Goal: Information Seeking & Learning: Find specific fact

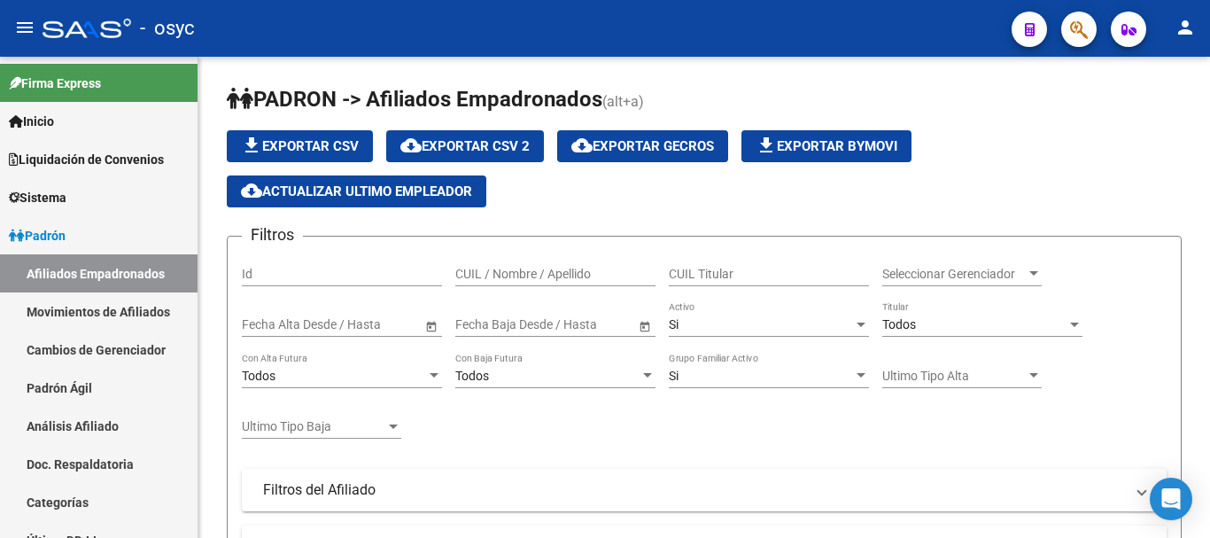
click at [1069, 34] on button "button" at bounding box center [1079, 29] width 35 height 35
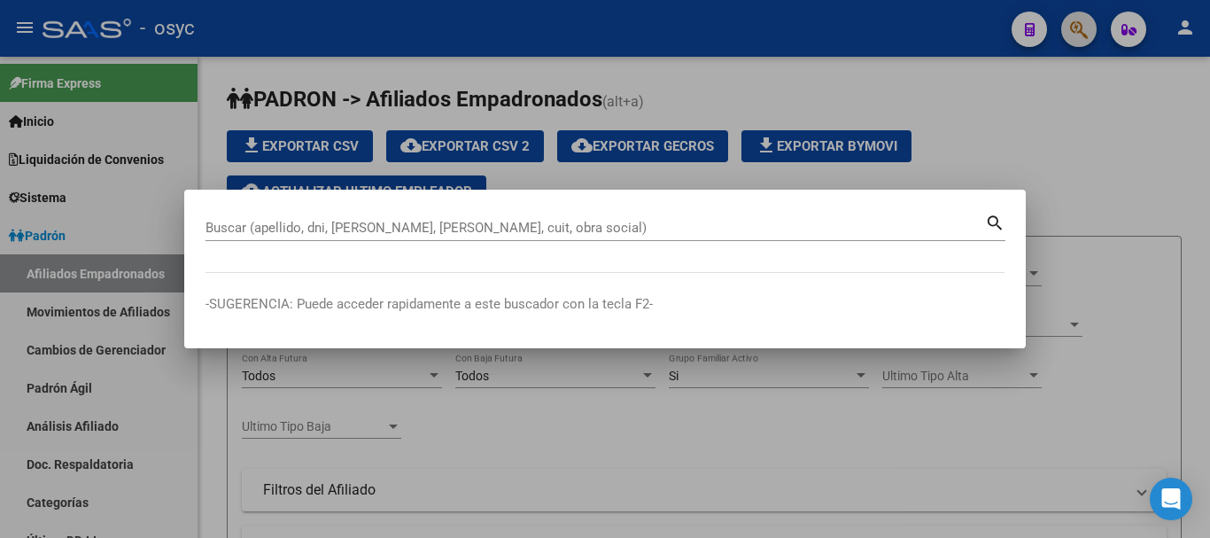
paste input "17951184"
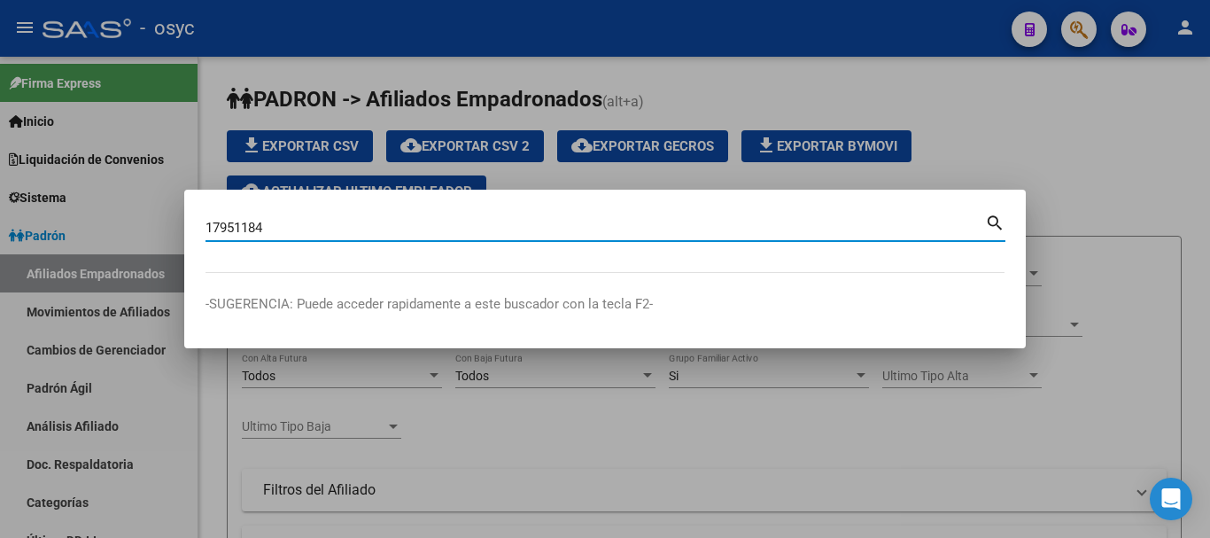
type input "17951184"
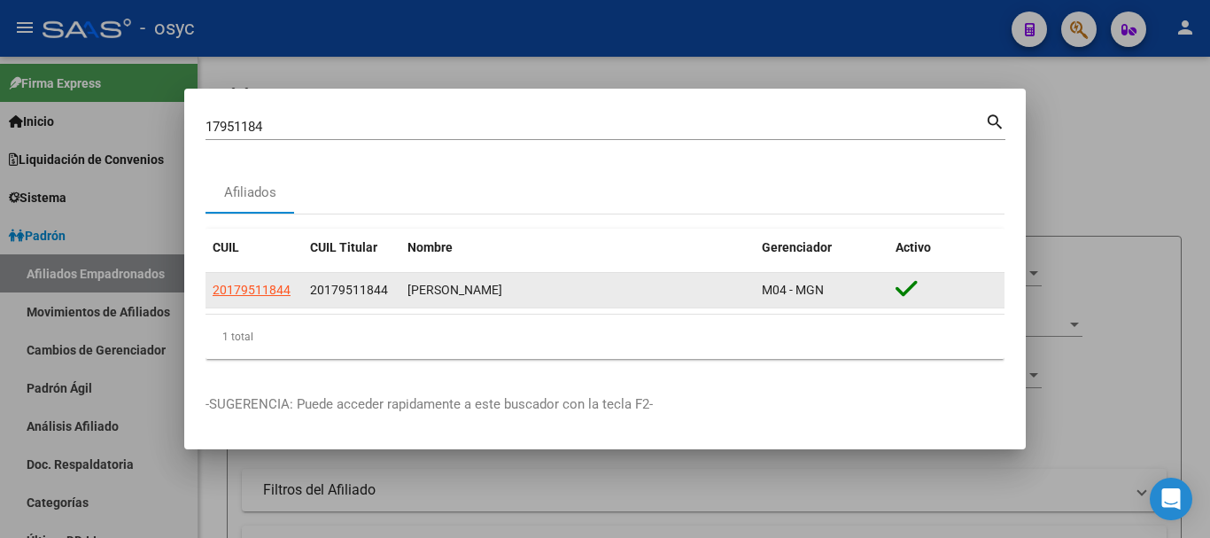
click at [264, 281] on app-link-go-to "20179511844" at bounding box center [252, 290] width 78 height 20
click at [292, 294] on div "20179511844" at bounding box center [254, 290] width 83 height 20
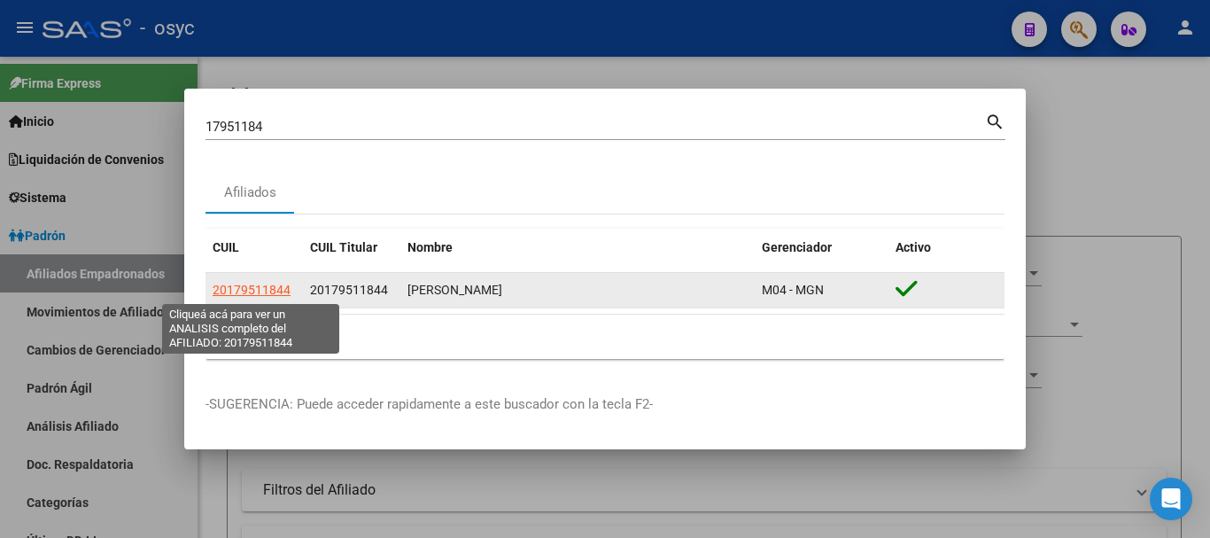
click at [264, 296] on span "20179511844" at bounding box center [252, 290] width 78 height 14
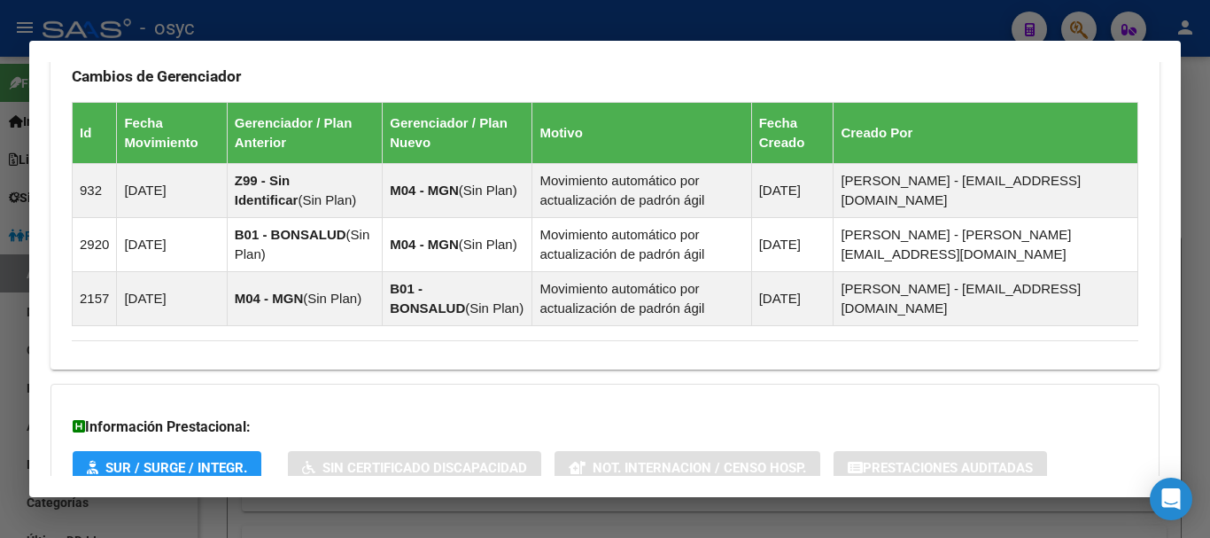
scroll to position [1189, 0]
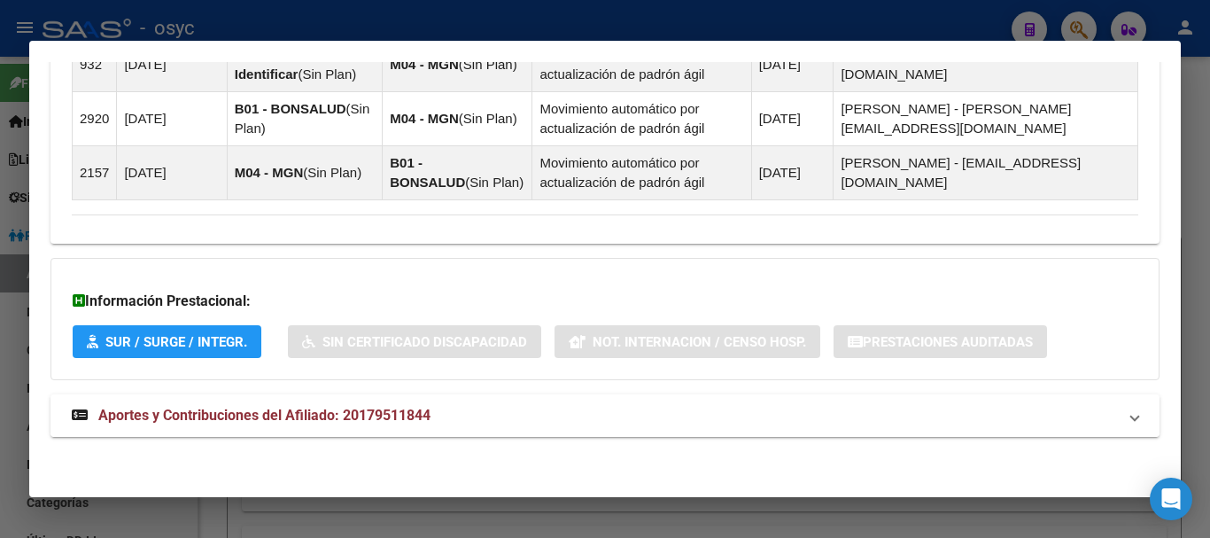
click at [547, 420] on mat-panel-title "Aportes y Contribuciones del Afiliado: 20179511844" at bounding box center [595, 415] width 1046 height 21
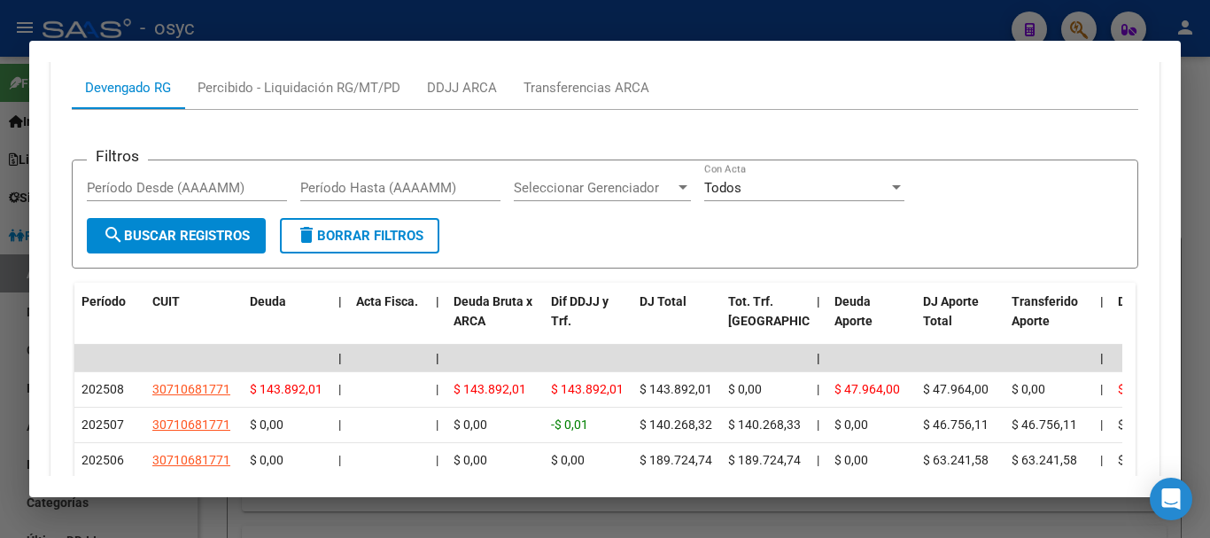
scroll to position [1751, 0]
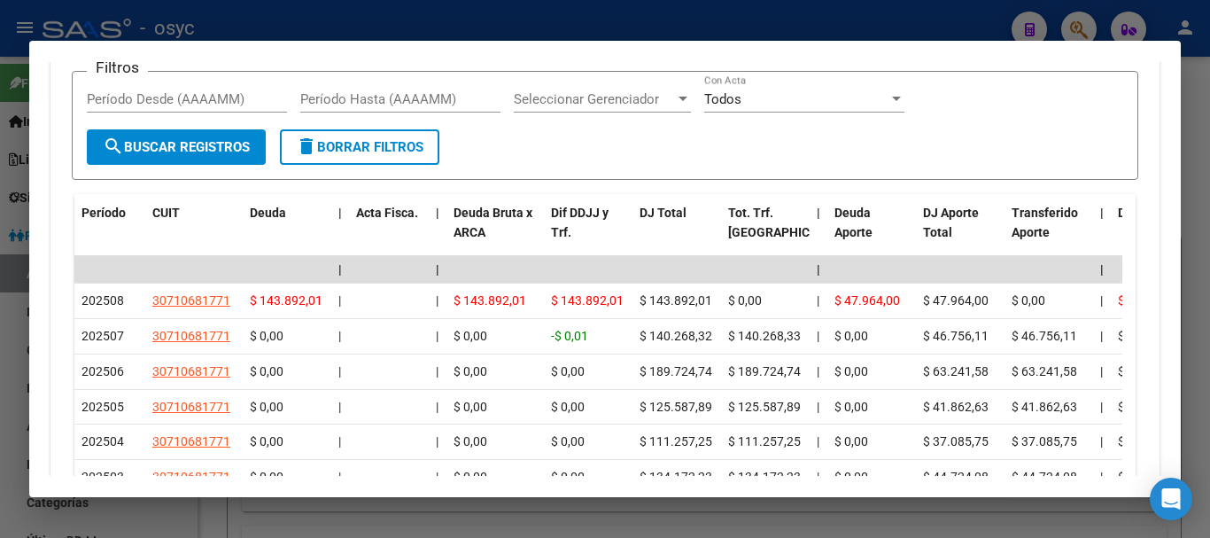
click at [727, 24] on div at bounding box center [605, 269] width 1210 height 538
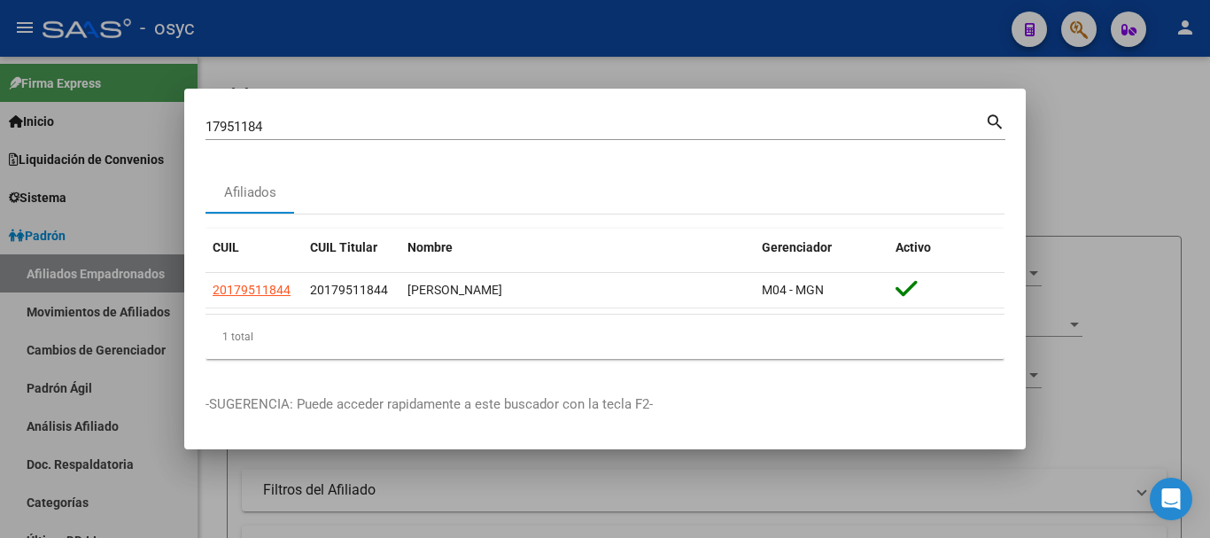
click at [710, 56] on div at bounding box center [605, 269] width 1210 height 538
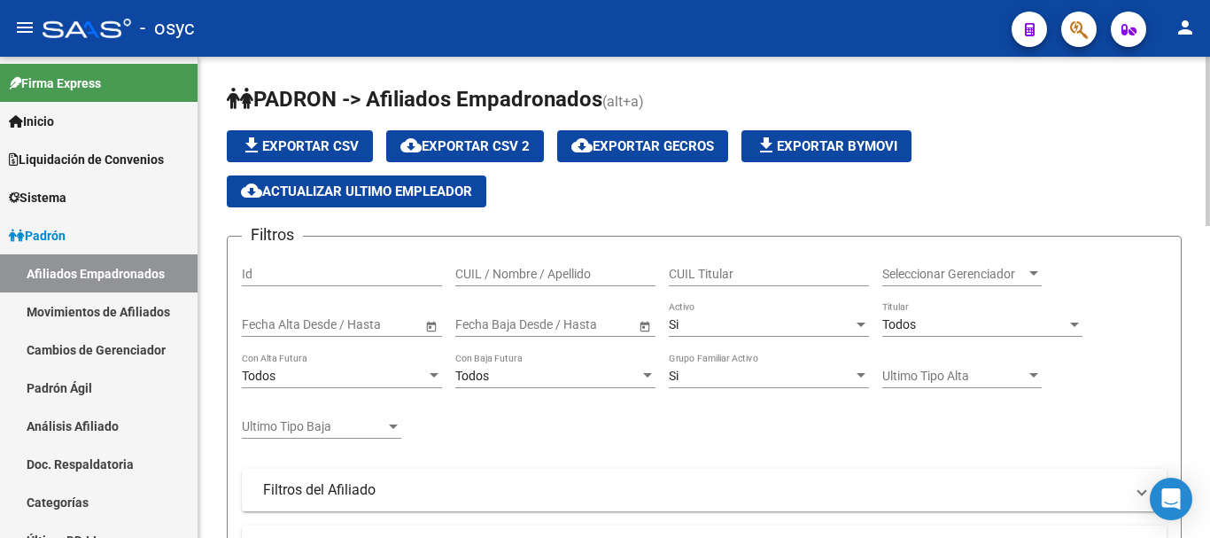
click at [1157, 148] on div "file_download Exportar CSV cloud_download Exportar CSV 2 cloud_download Exporta…" at bounding box center [704, 168] width 955 height 77
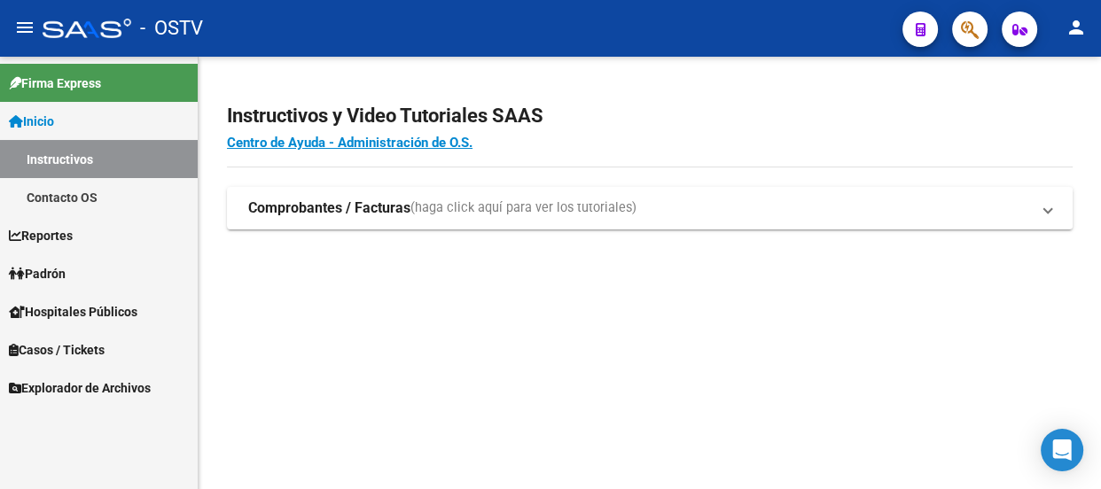
click at [1061, 77] on div "Instructivos y Video Tutoriales SAAS Centro de Ayuda - Administración de O.S. C…" at bounding box center [649, 186] width 902 height 258
click at [957, 34] on button "button" at bounding box center [969, 29] width 35 height 35
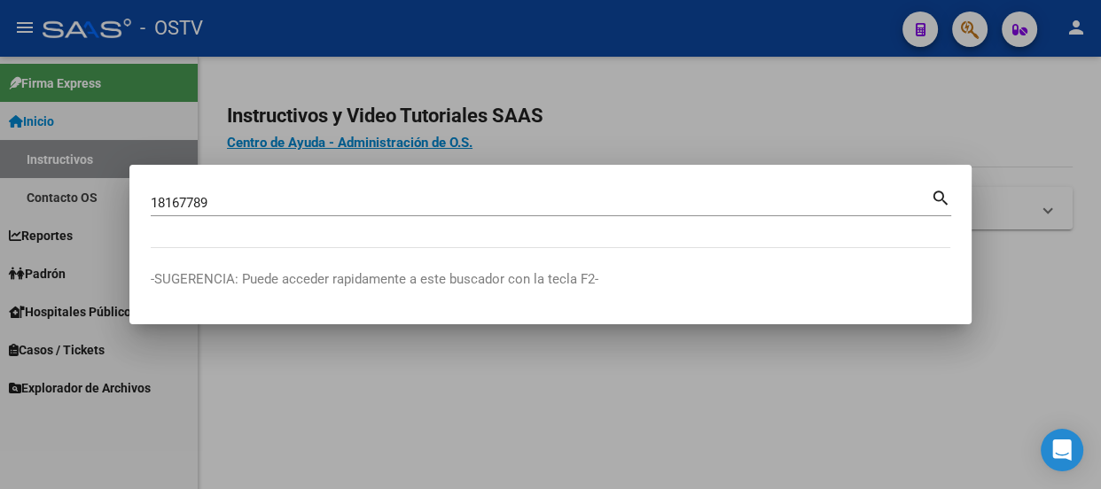
drag, startPoint x: 332, startPoint y: 196, endPoint x: 350, endPoint y: 183, distance: 22.2
click at [342, 191] on div "18167789 Buscar (apellido, dni, cuil, nro traspaso, cuit, obra social)" at bounding box center [541, 203] width 780 height 27
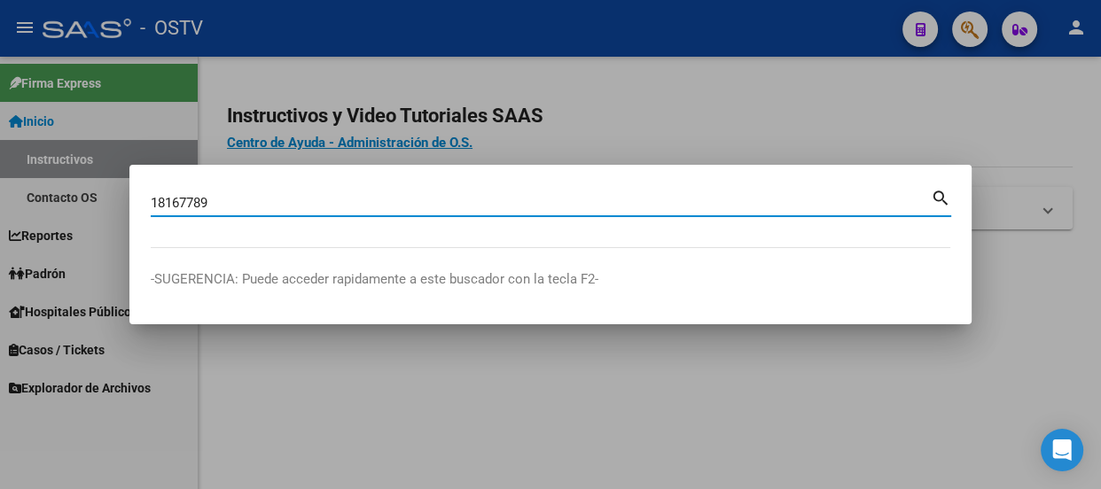
type input "18167789"
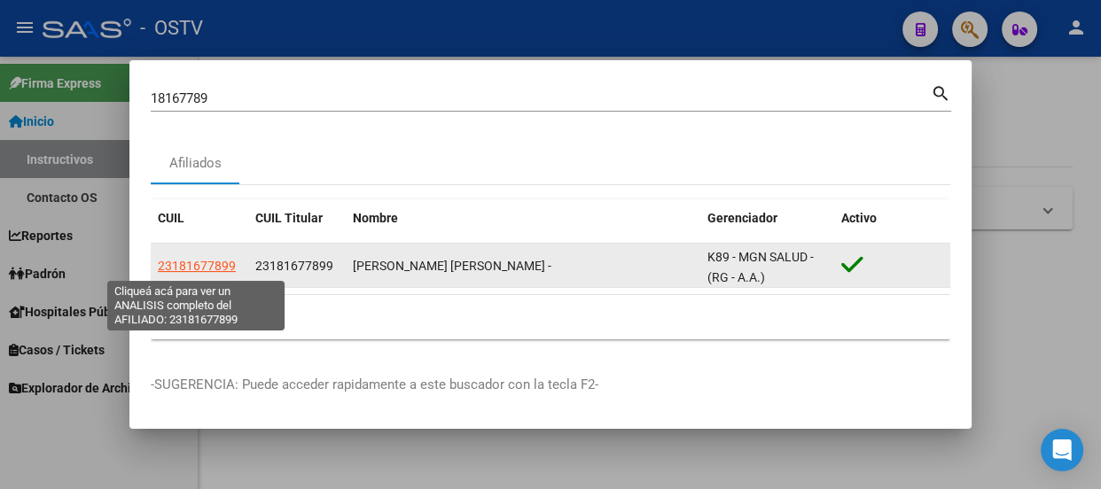
click at [210, 266] on span "23181677899" at bounding box center [197, 266] width 78 height 14
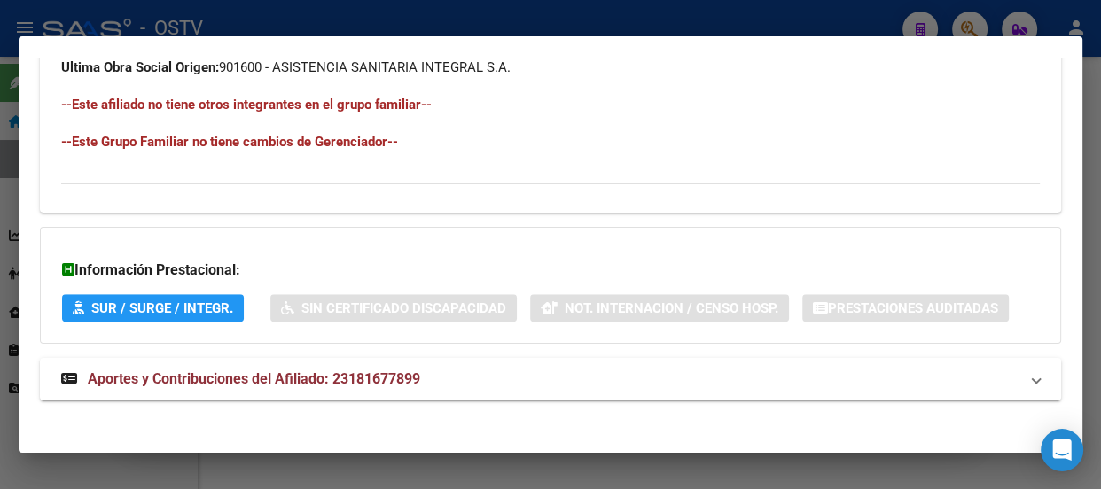
scroll to position [1112, 0]
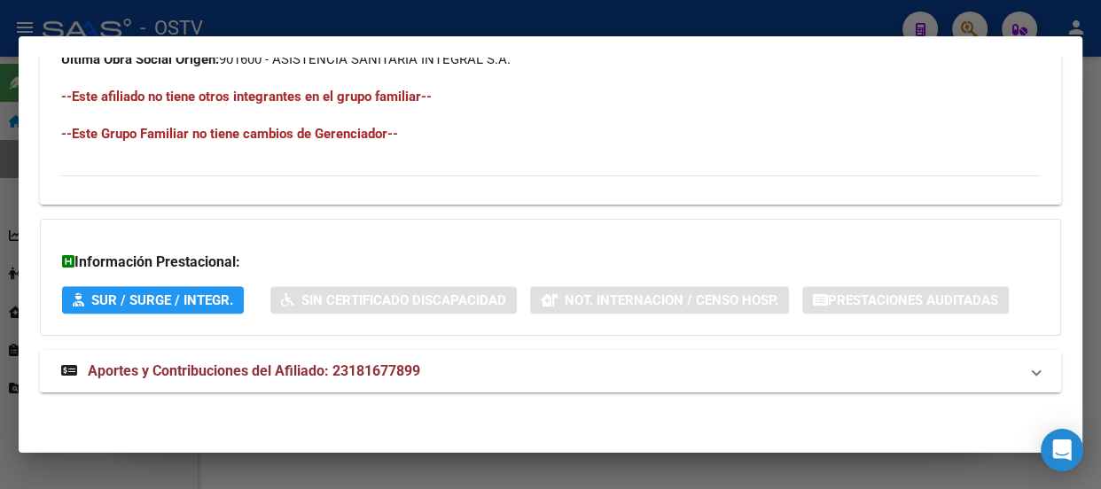
click at [381, 351] on mat-expansion-panel-header "Aportes y Contribuciones del Afiliado: 23181677899" at bounding box center [550, 371] width 1021 height 43
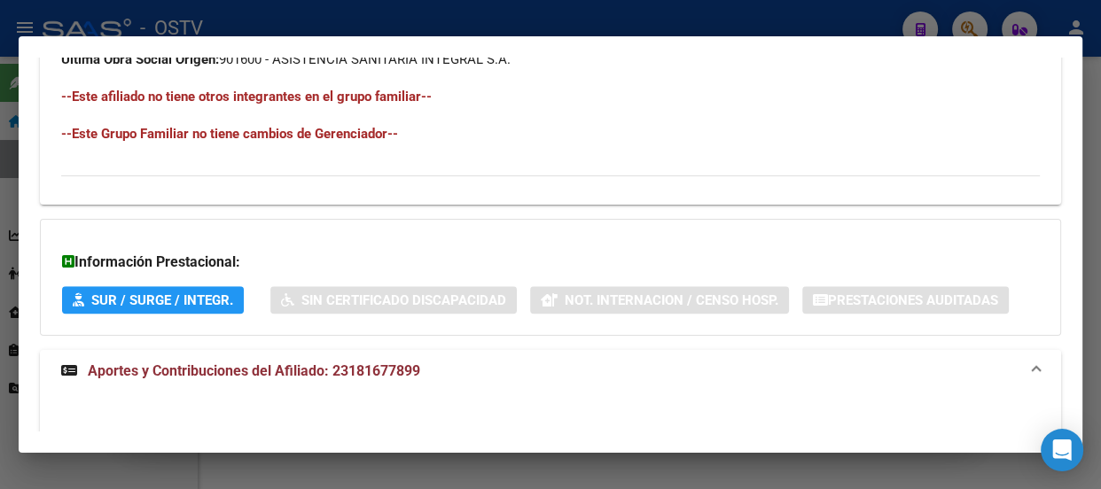
click at [381, 351] on mat-expansion-panel-header "Aportes y Contribuciones del Afiliado: 23181677899" at bounding box center [550, 371] width 1021 height 43
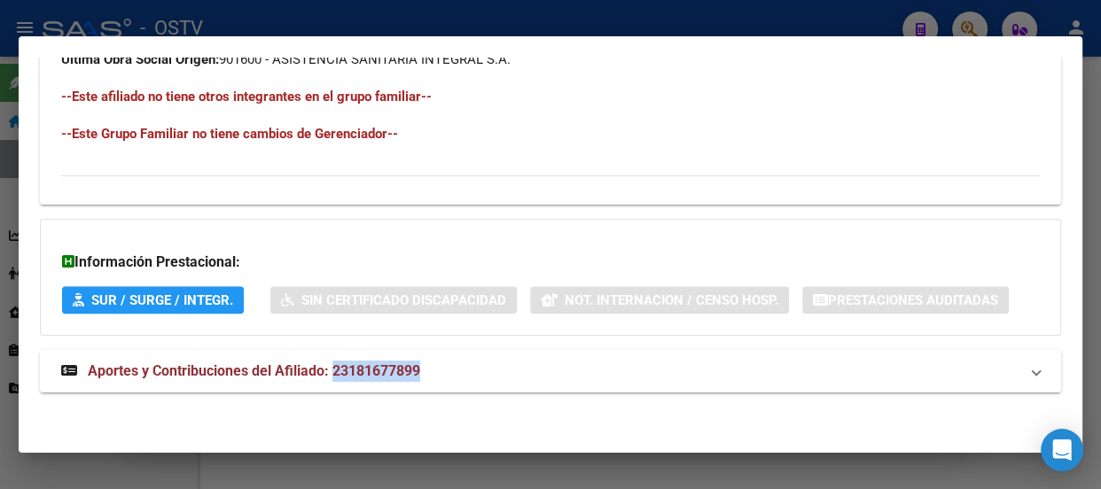
click at [410, 370] on span "Aportes y Contribuciones del Afiliado: 23181677899" at bounding box center [254, 370] width 332 height 17
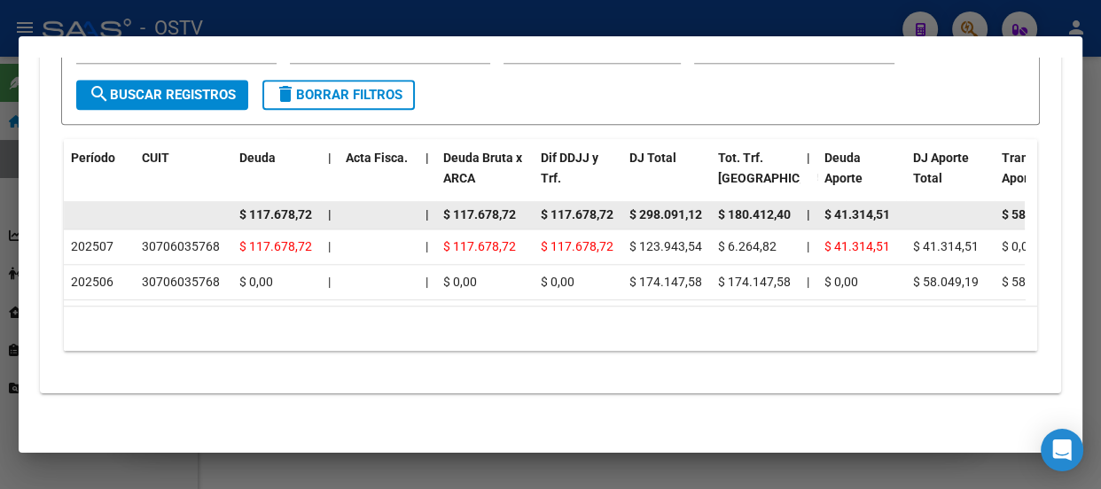
scroll to position [1684, 0]
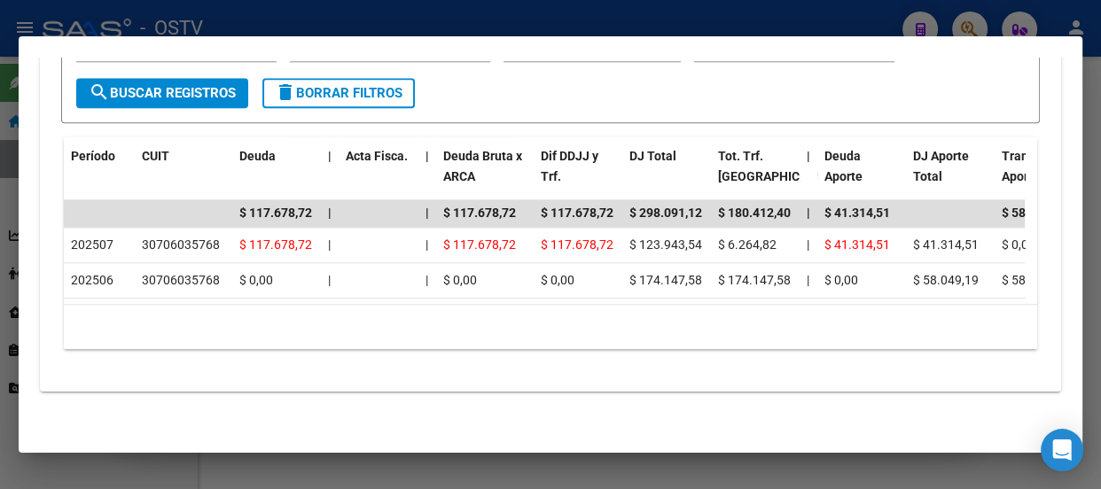
click at [315, 18] on div at bounding box center [550, 244] width 1101 height 489
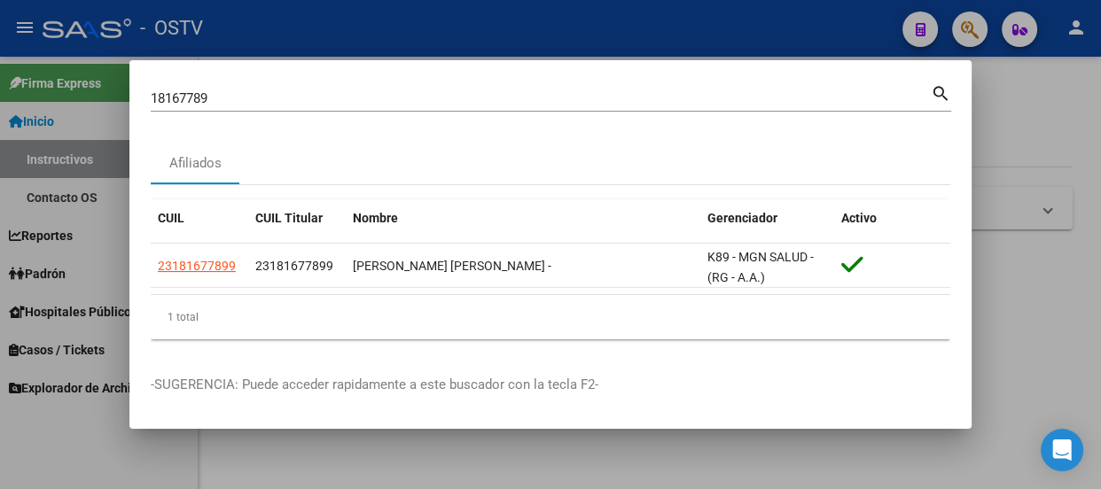
click at [389, 27] on div at bounding box center [550, 244] width 1101 height 489
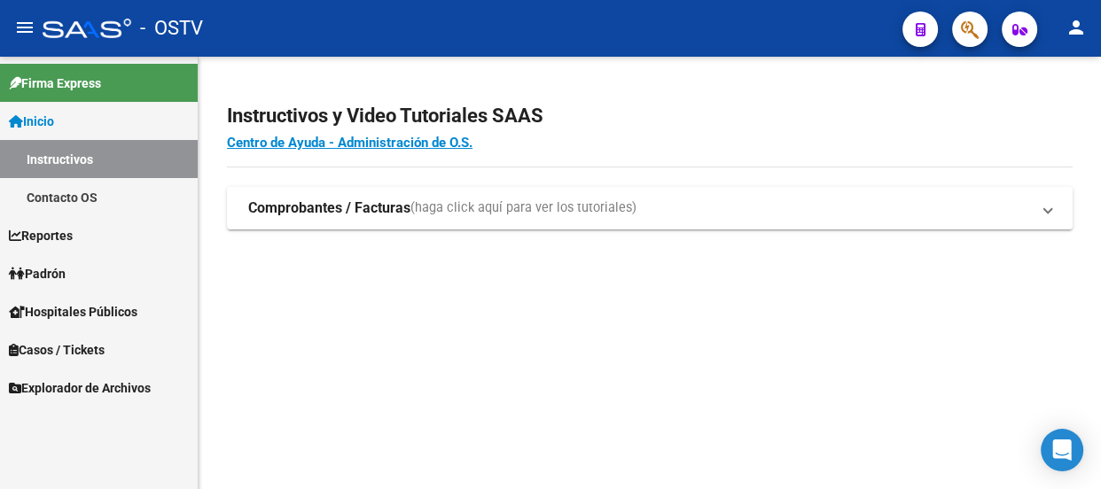
drag, startPoint x: 416, startPoint y: 37, endPoint x: 370, endPoint y: 38, distance: 46.1
click at [417, 37] on div "- OSTV" at bounding box center [465, 28] width 845 height 39
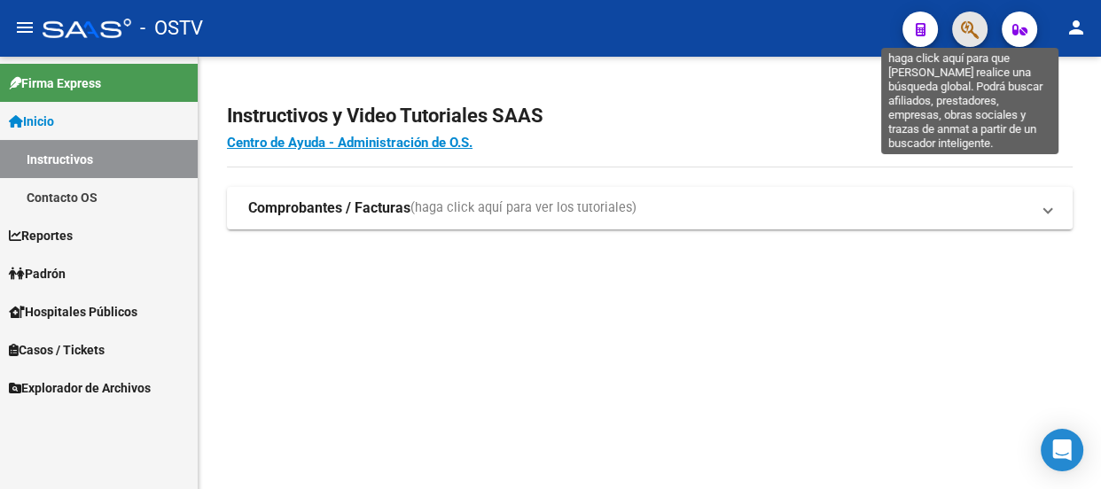
click at [971, 19] on icon "button" at bounding box center [970, 29] width 18 height 20
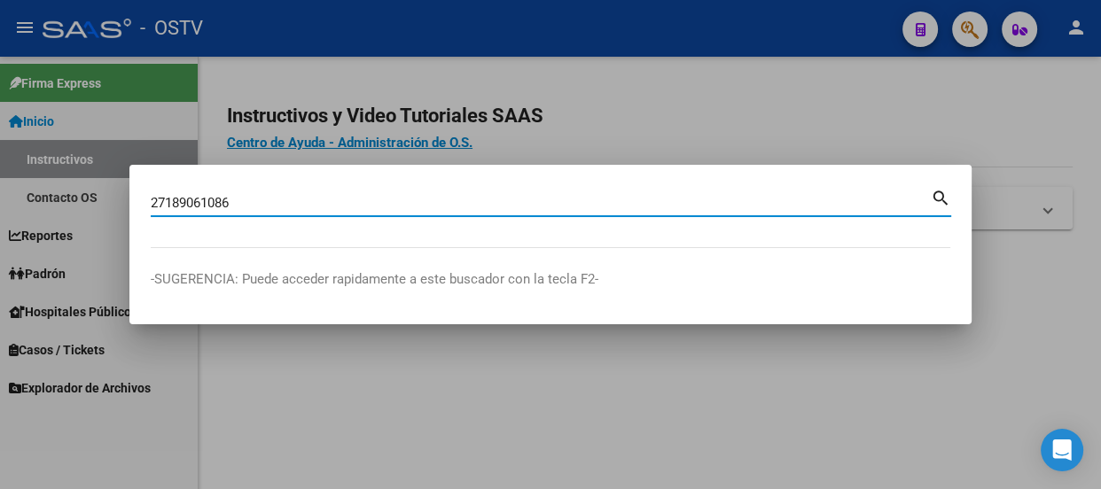
type input "27189061086"
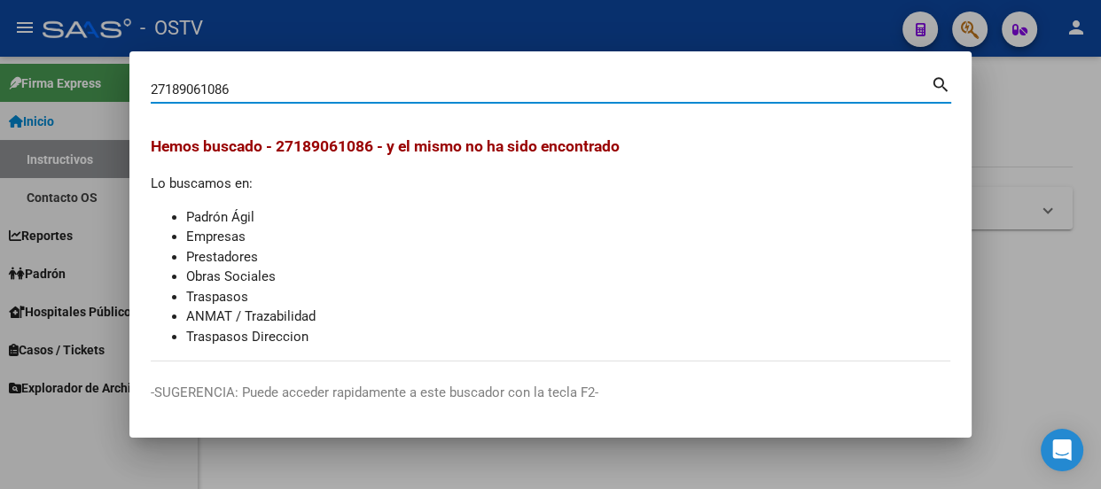
drag, startPoint x: 276, startPoint y: 91, endPoint x: 122, endPoint y: 89, distance: 154.2
click at [123, 89] on div "27189061086 Buscar (apellido, dni, cuil, nro traspaso, cuit, obra social) searc…" at bounding box center [550, 244] width 1101 height 489
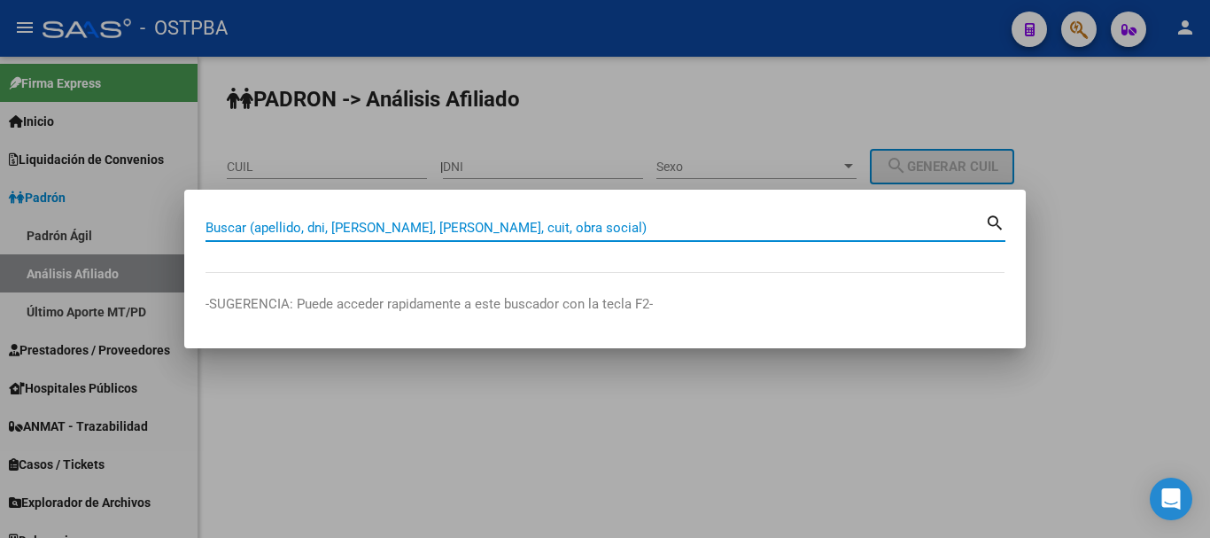
paste input "27189061086"
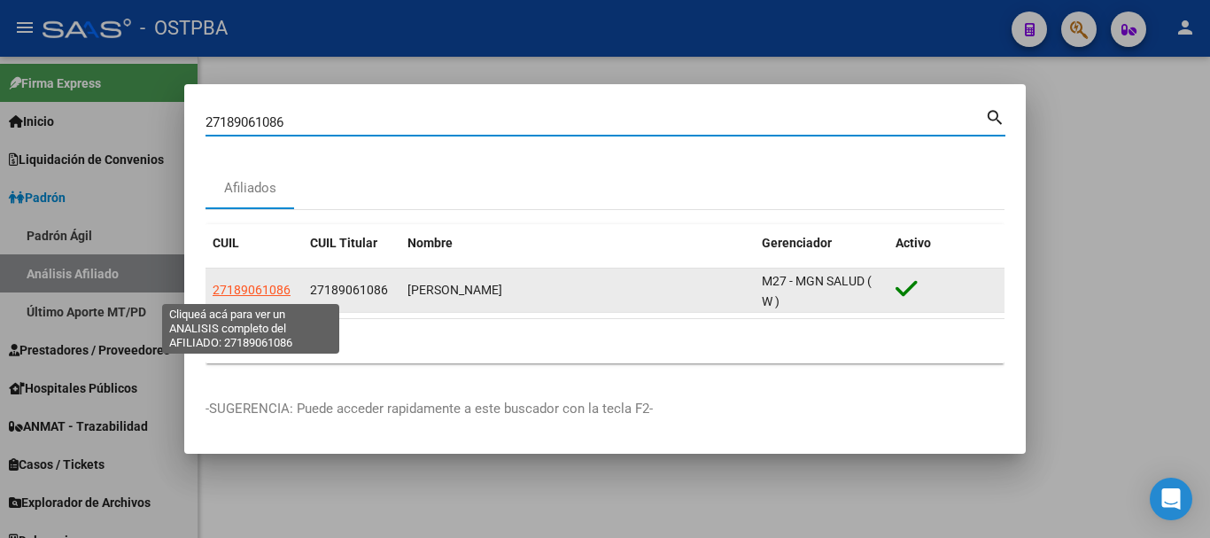
click at [267, 284] on span "27189061086" at bounding box center [252, 290] width 78 height 14
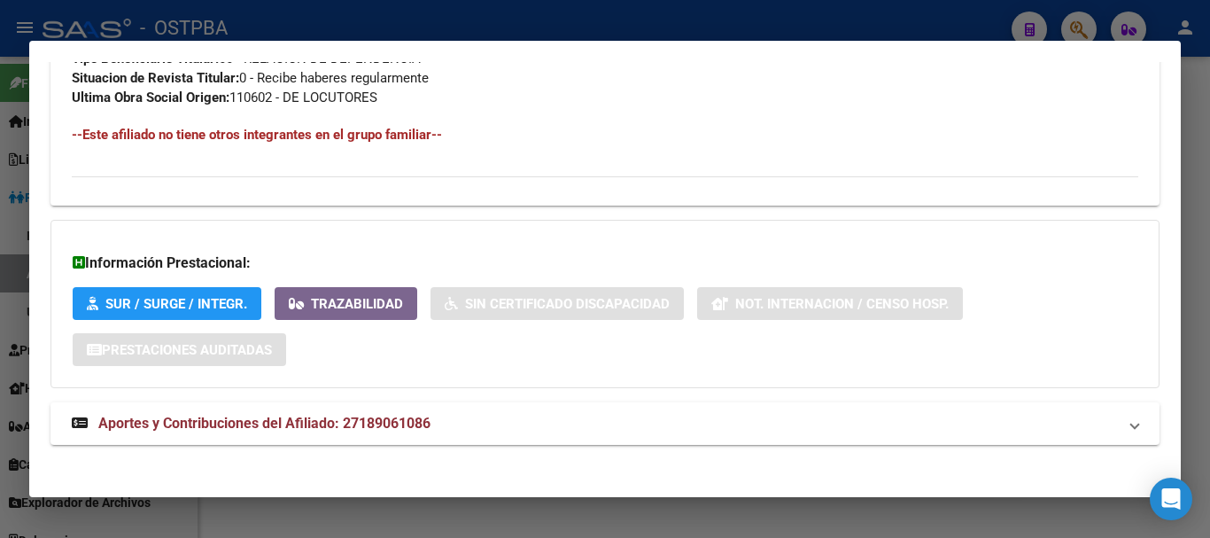
scroll to position [960, 0]
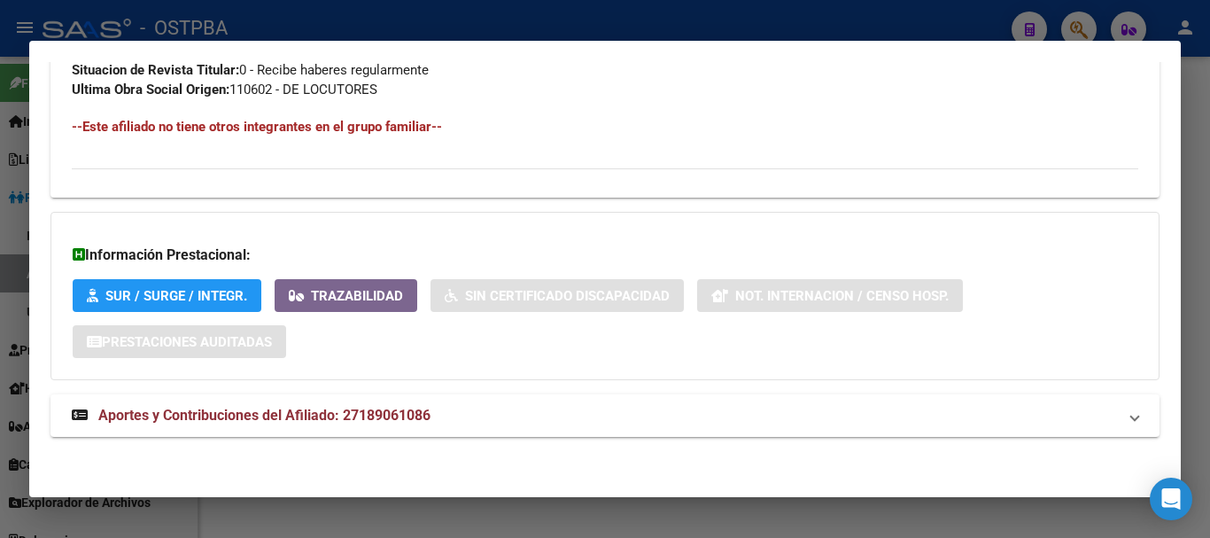
click at [310, 37] on div at bounding box center [605, 269] width 1210 height 538
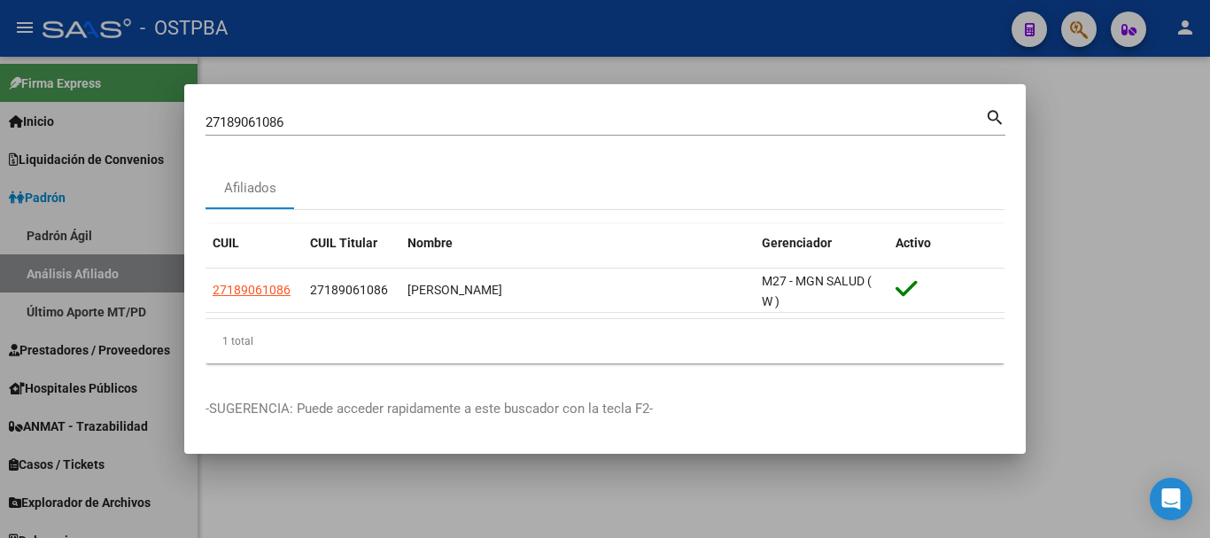
click at [314, 123] on input "27189061086" at bounding box center [596, 122] width 780 height 16
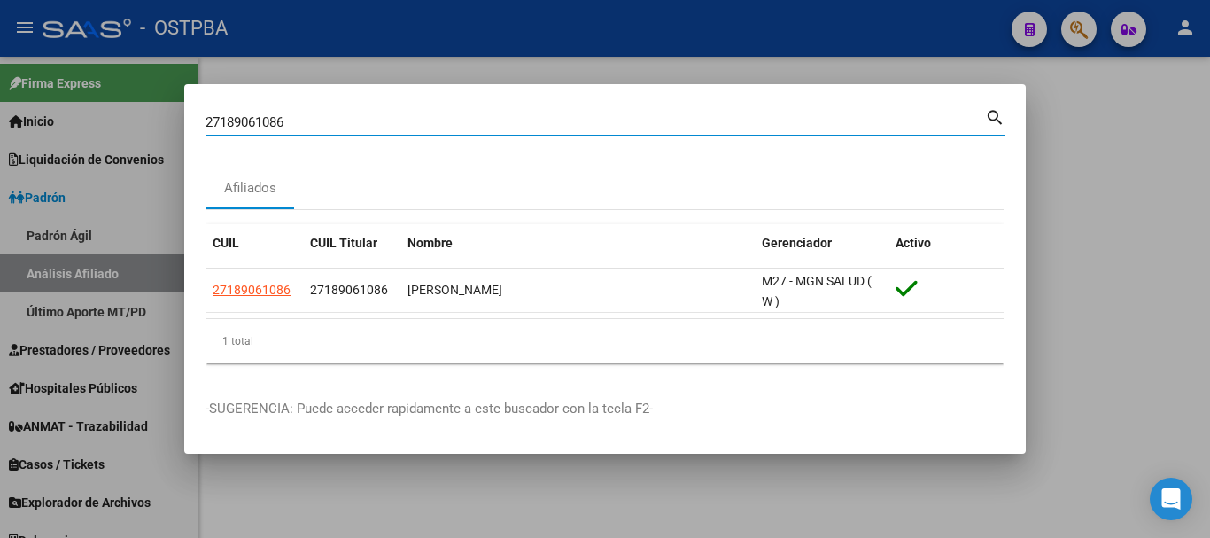
click at [314, 123] on input "27189061086" at bounding box center [596, 122] width 780 height 16
type input "24200085"
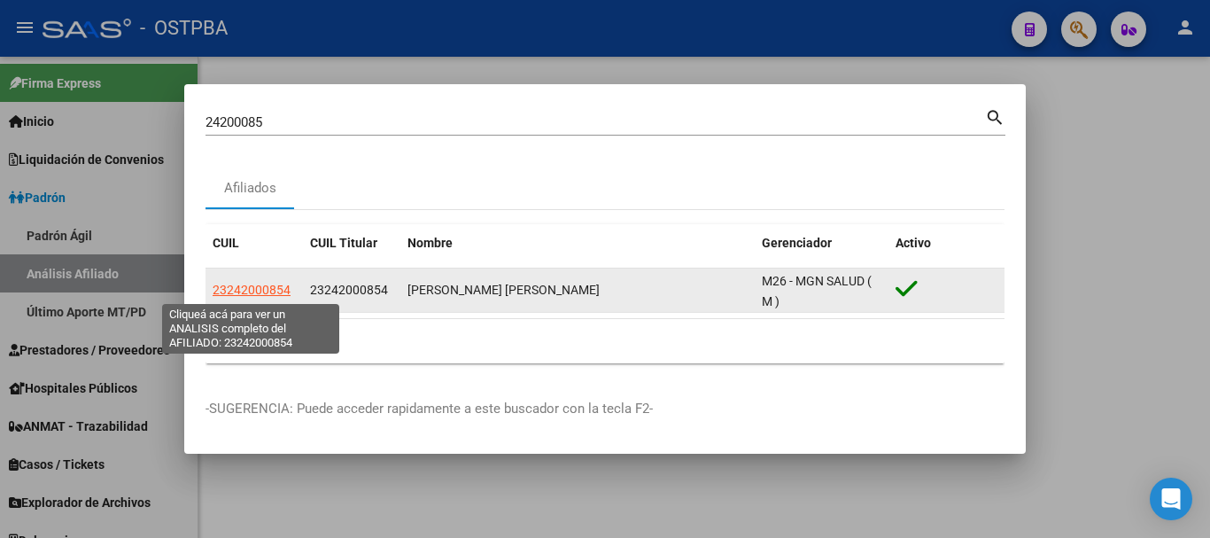
click at [249, 292] on span "23242000854" at bounding box center [252, 290] width 78 height 14
type textarea "23242000854"
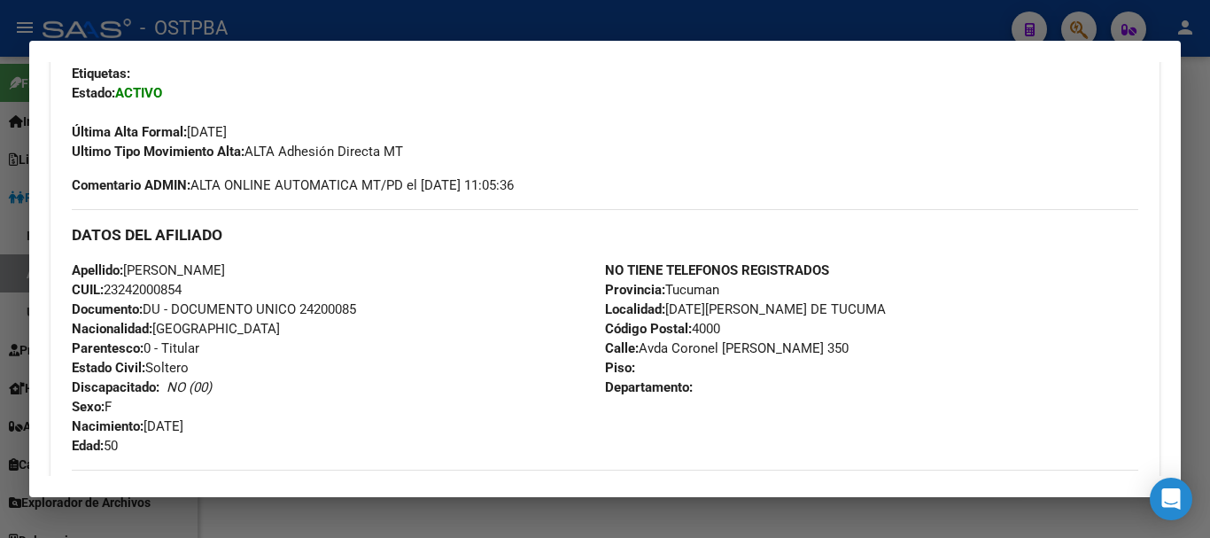
scroll to position [409, 0]
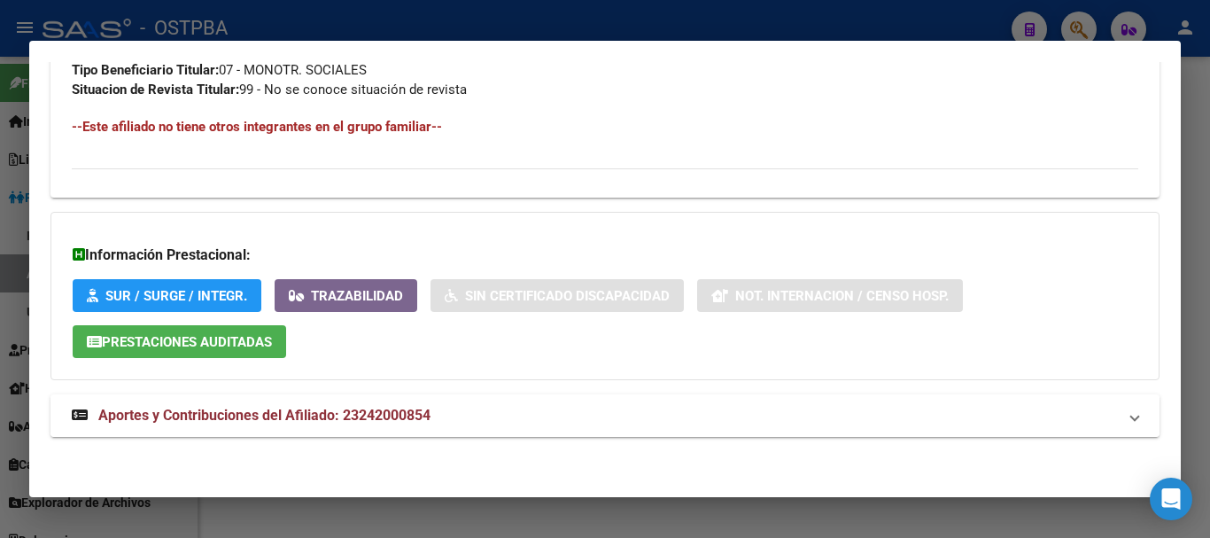
drag, startPoint x: 375, startPoint y: 416, endPoint x: 395, endPoint y: 398, distance: 27.0
click at [376, 415] on span "Aportes y Contribuciones del Afiliado: 23242000854" at bounding box center [264, 415] width 332 height 17
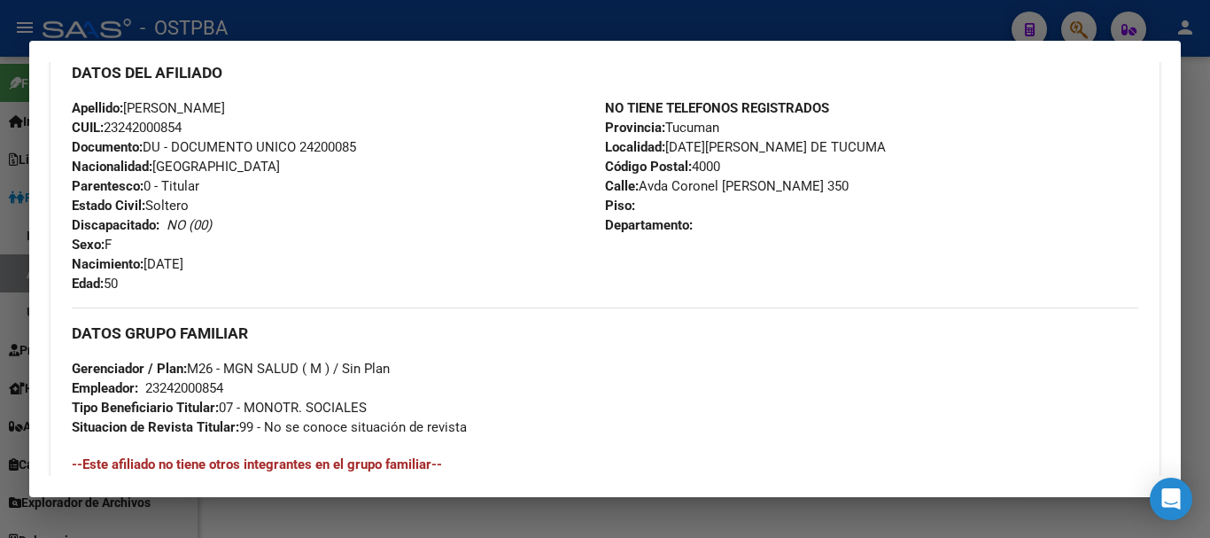
scroll to position [602, 0]
click at [335, 152] on span "Documento: DU - DOCUMENTO UNICO 24200085" at bounding box center [214, 148] width 284 height 16
click at [335, 151] on span "Documento: DU - DOCUMENTO UNICO 24200085" at bounding box center [214, 148] width 284 height 16
click at [332, 145] on span "Documento: DU - DOCUMENTO UNICO 24200085" at bounding box center [214, 148] width 284 height 16
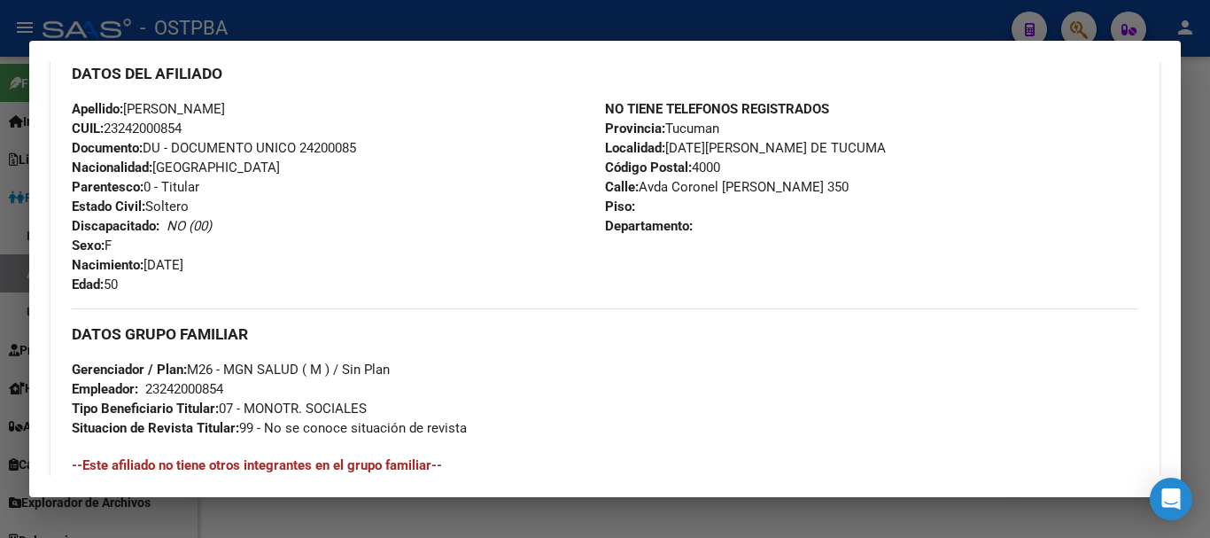
click at [332, 145] on span "Documento: DU - DOCUMENTO UNICO 24200085" at bounding box center [214, 148] width 284 height 16
click at [331, 145] on span "Documento: DU - DOCUMENTO UNICO 24200085" at bounding box center [214, 148] width 284 height 16
click at [405, 31] on div at bounding box center [605, 269] width 1210 height 538
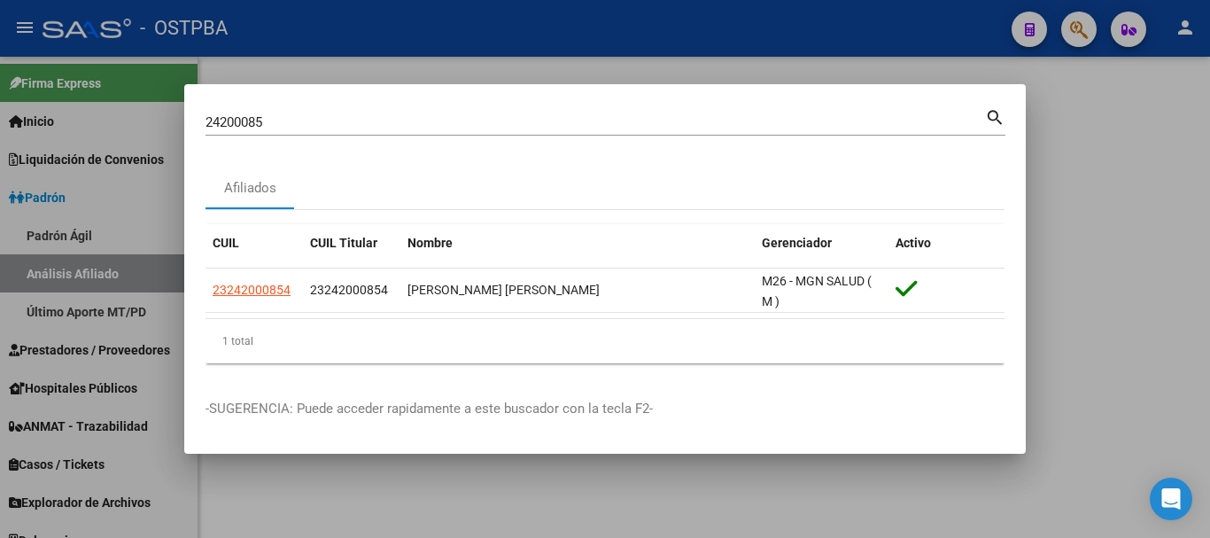
click at [399, 115] on input "24200085" at bounding box center [596, 122] width 780 height 16
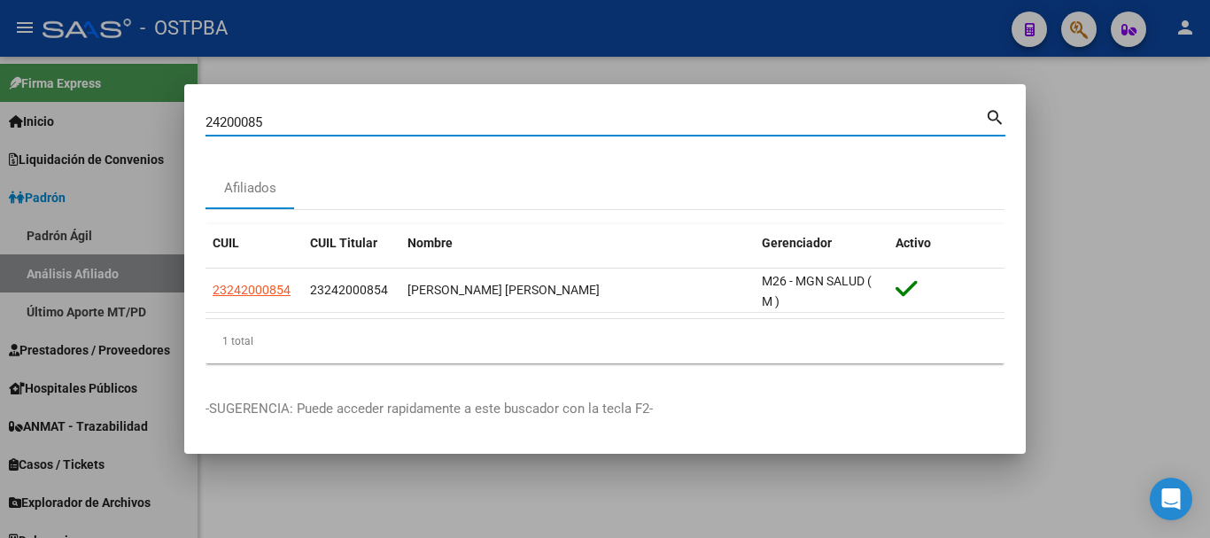
click at [399, 115] on input "24200085" at bounding box center [596, 122] width 780 height 16
type input "34340421"
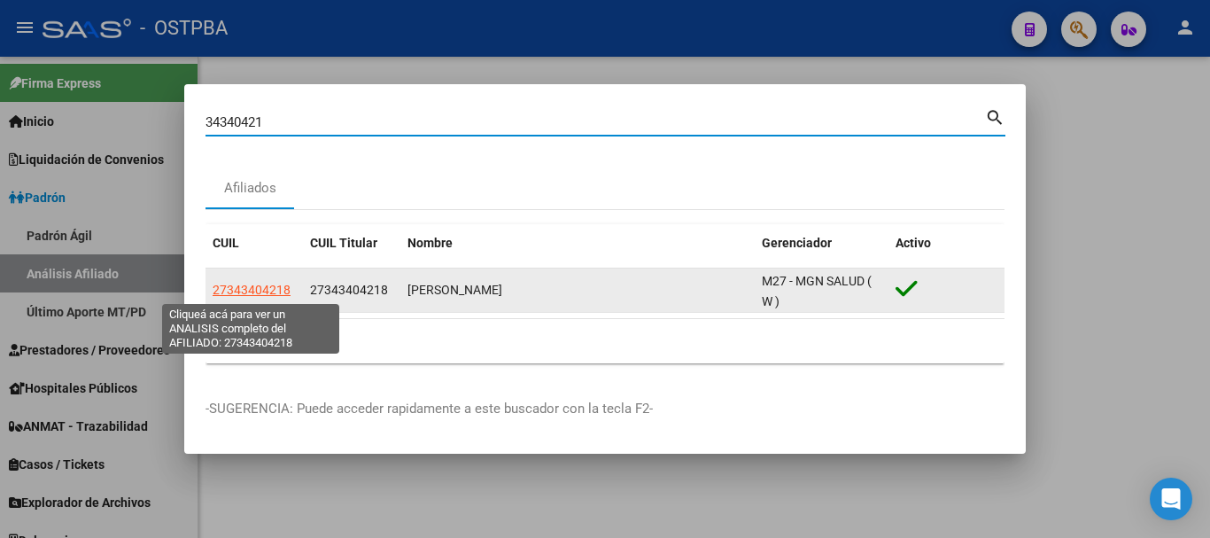
click at [270, 287] on span "27343404218" at bounding box center [252, 290] width 78 height 14
type textarea "27343404218"
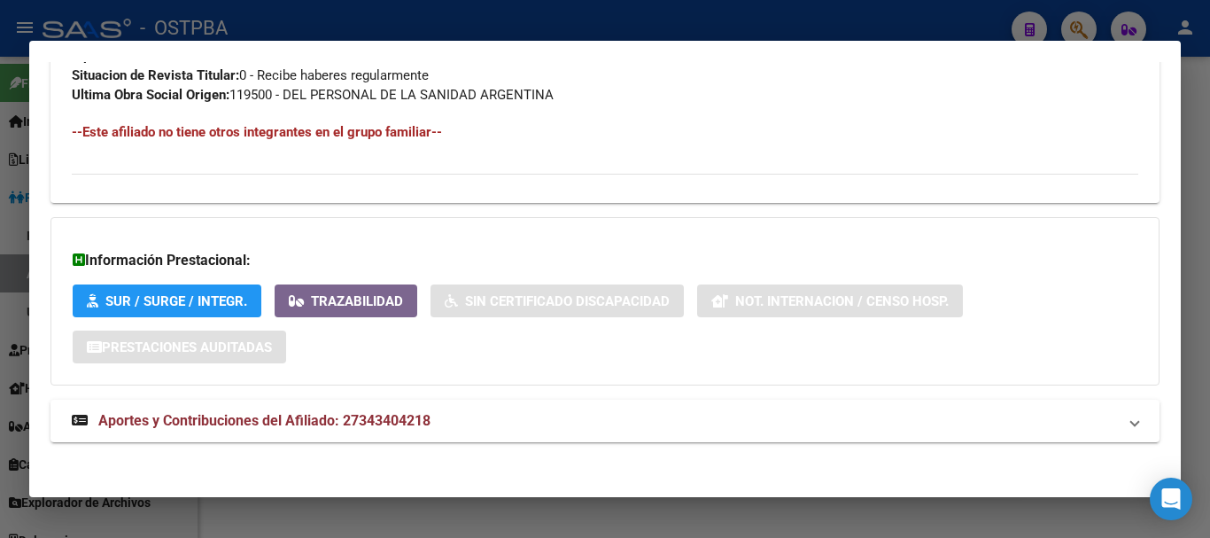
scroll to position [960, 0]
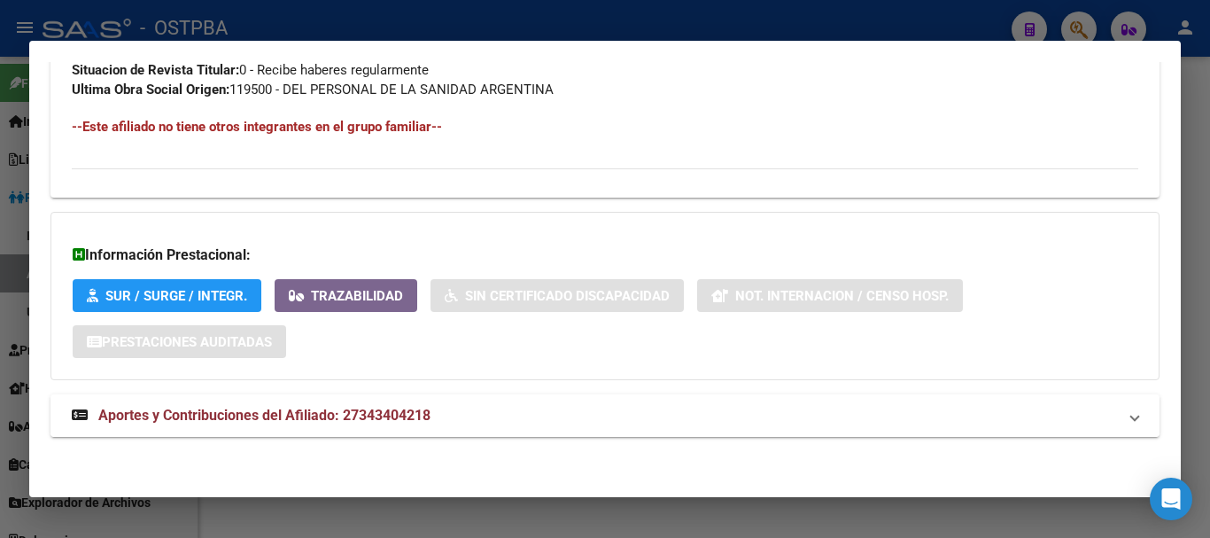
click at [499, 421] on mat-panel-title "Aportes y Contribuciones del Afiliado: 27343404218" at bounding box center [595, 415] width 1046 height 21
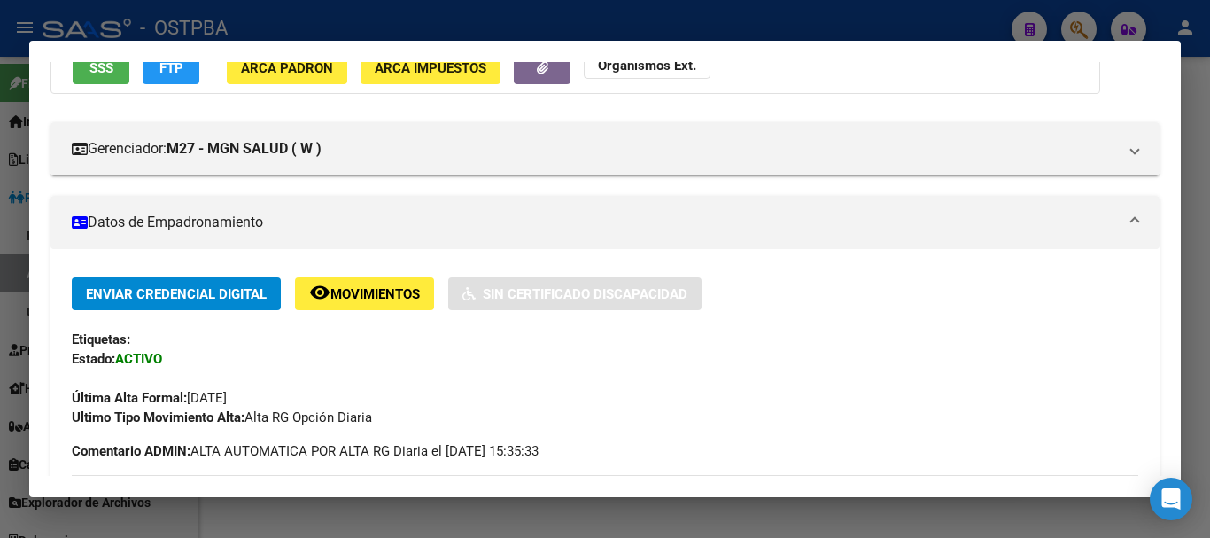
scroll to position [0, 0]
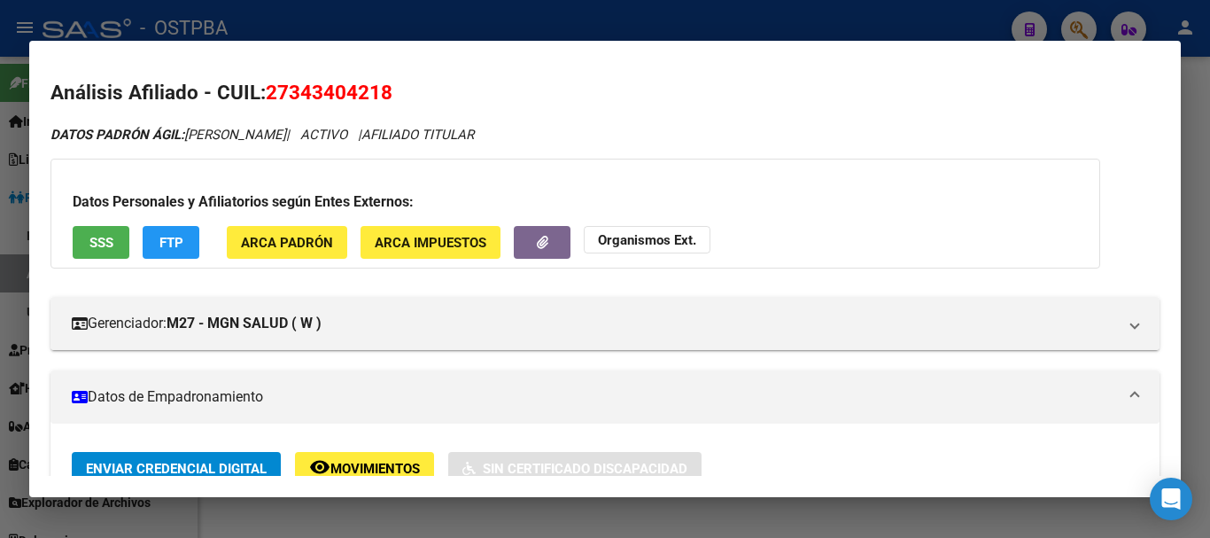
click at [539, 14] on div at bounding box center [605, 269] width 1210 height 538
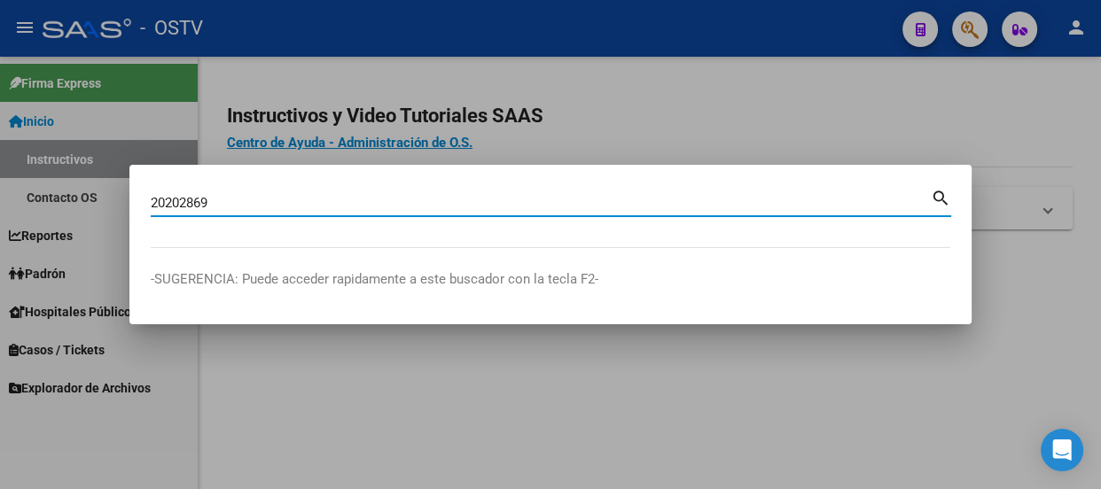
type input "20202869"
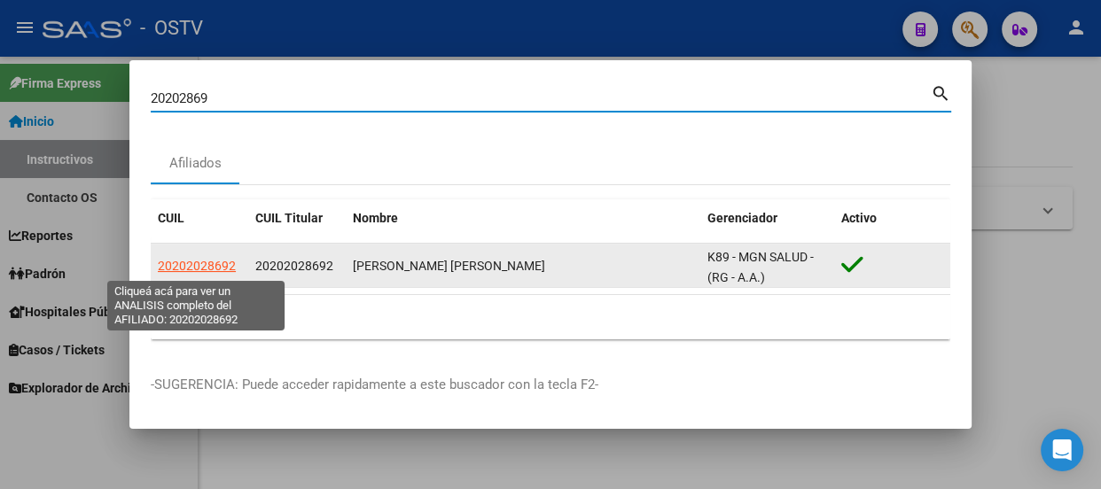
click at [203, 266] on span "20202028692" at bounding box center [197, 266] width 78 height 14
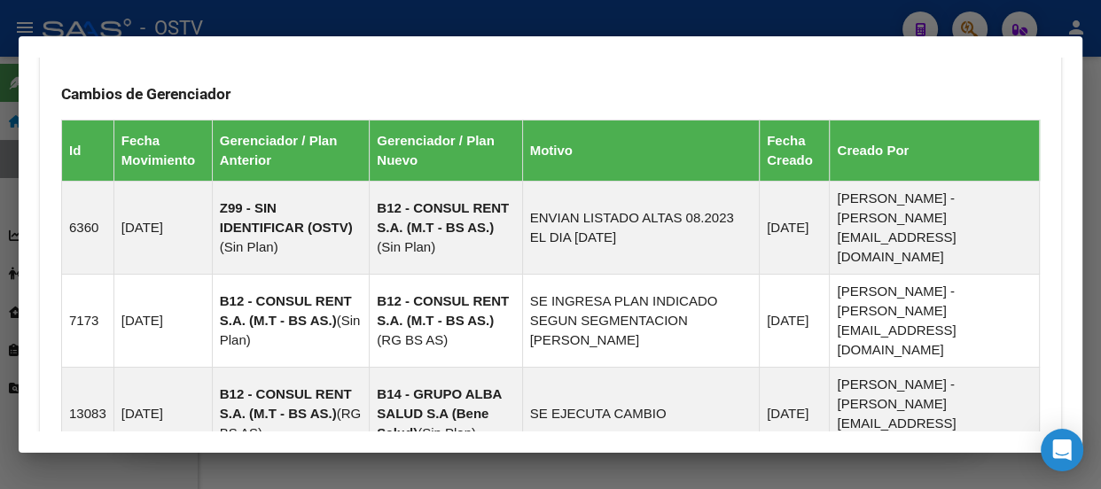
scroll to position [1516, 0]
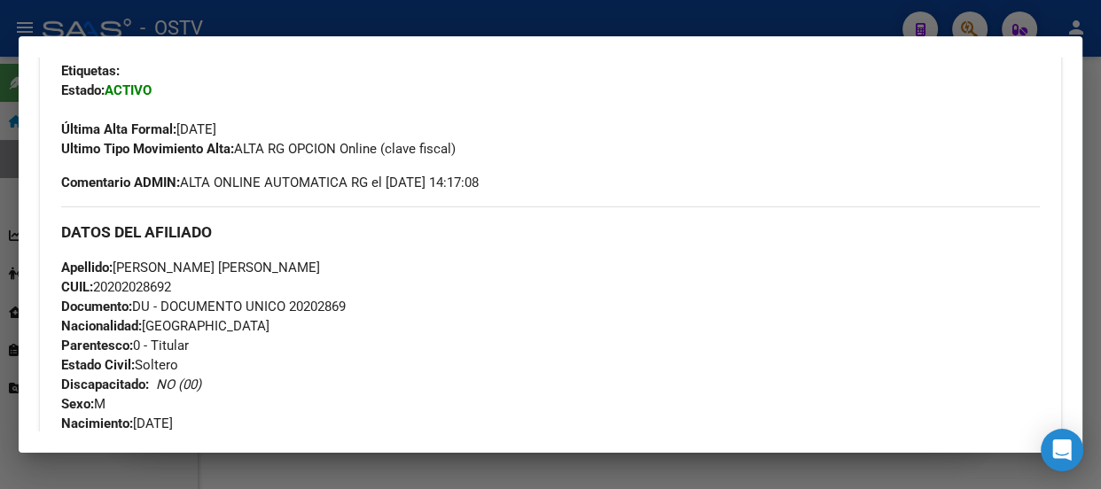
scroll to position [402, 0]
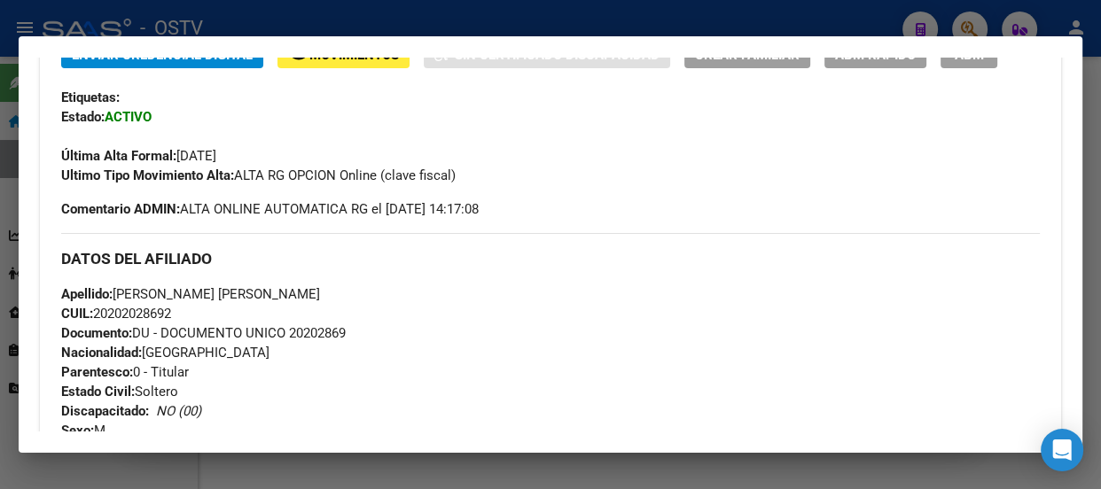
click at [111, 315] on span "CUIL: 20202028692" at bounding box center [116, 314] width 110 height 16
copy span "20202028692"
click at [510, 238] on div "DATOS DEL AFILIADO" at bounding box center [550, 258] width 978 height 51
